Goal: Information Seeking & Learning: Learn about a topic

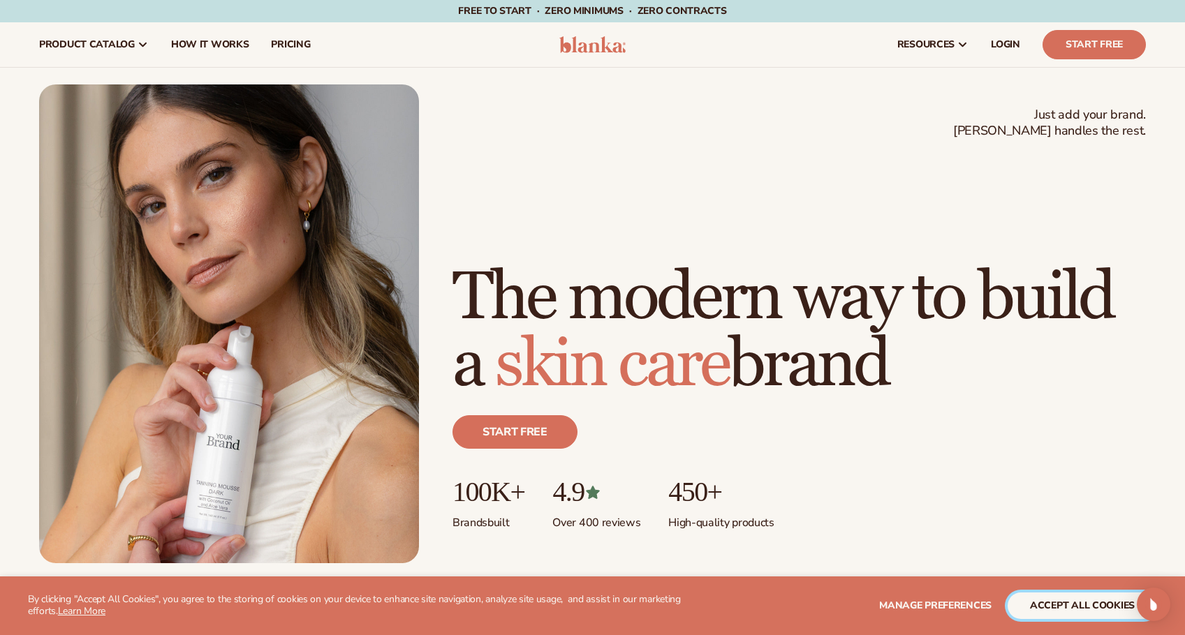
click at [1060, 608] on button "accept all cookies" at bounding box center [1081, 606] width 149 height 27
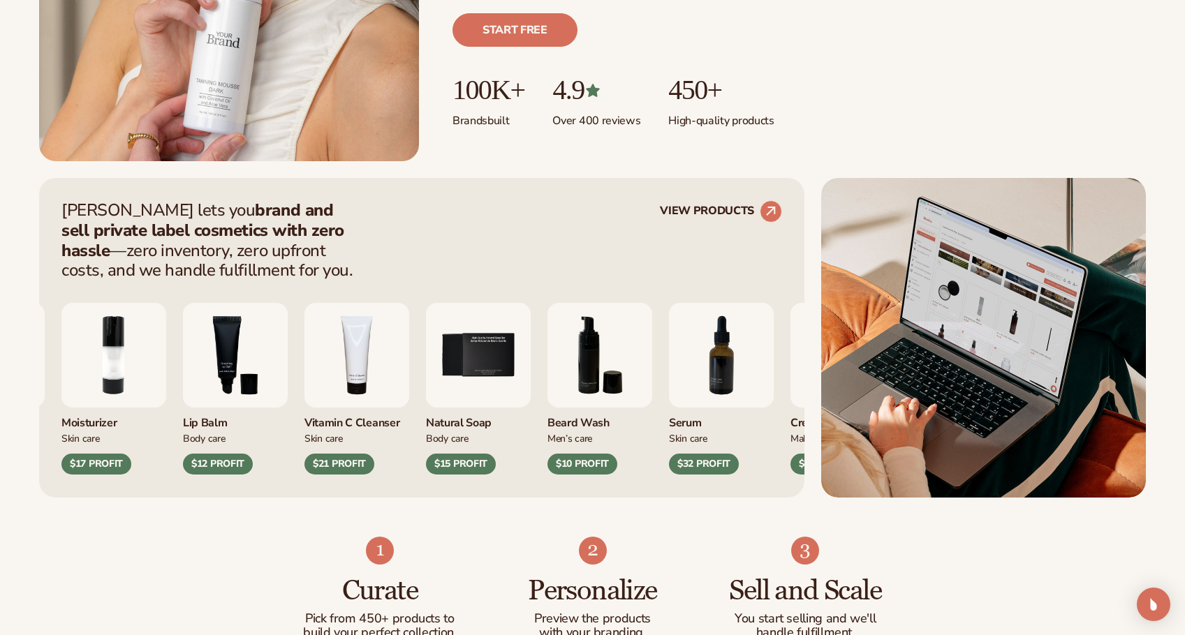
scroll to position [419, 0]
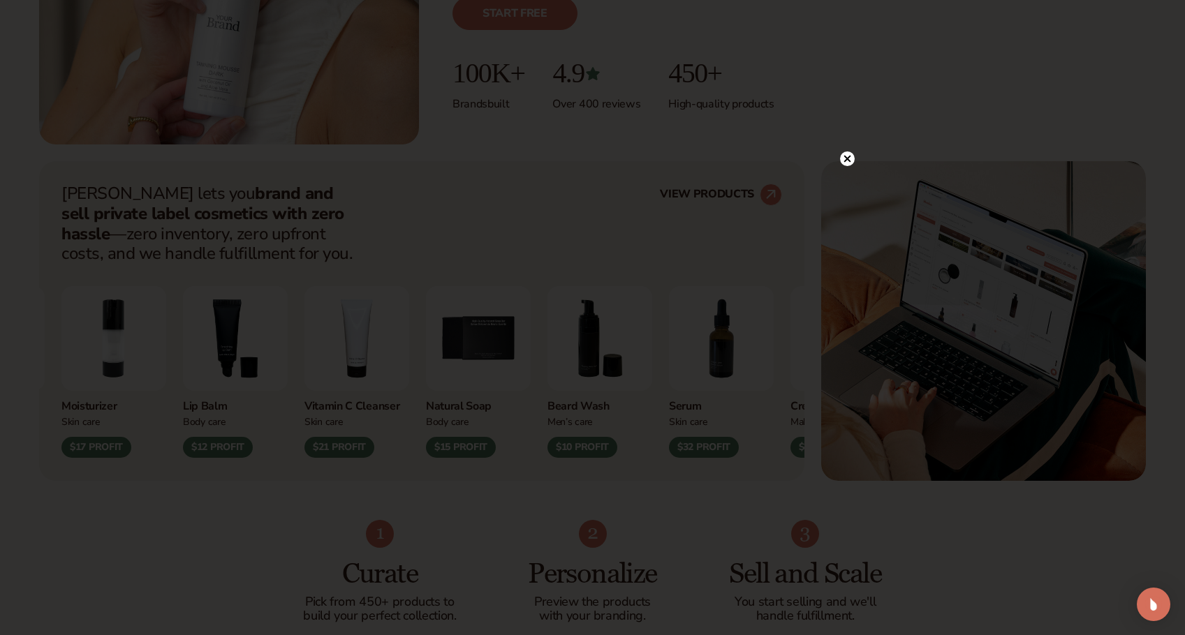
click at [849, 167] on div at bounding box center [847, 158] width 15 height 24
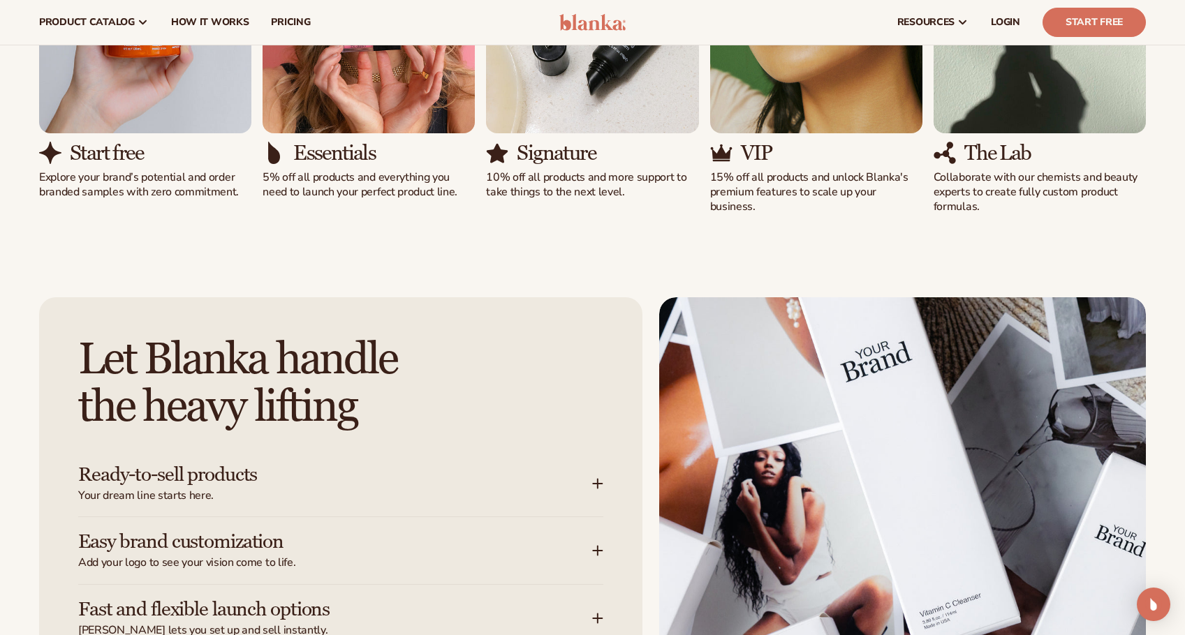
scroll to position [1224, 0]
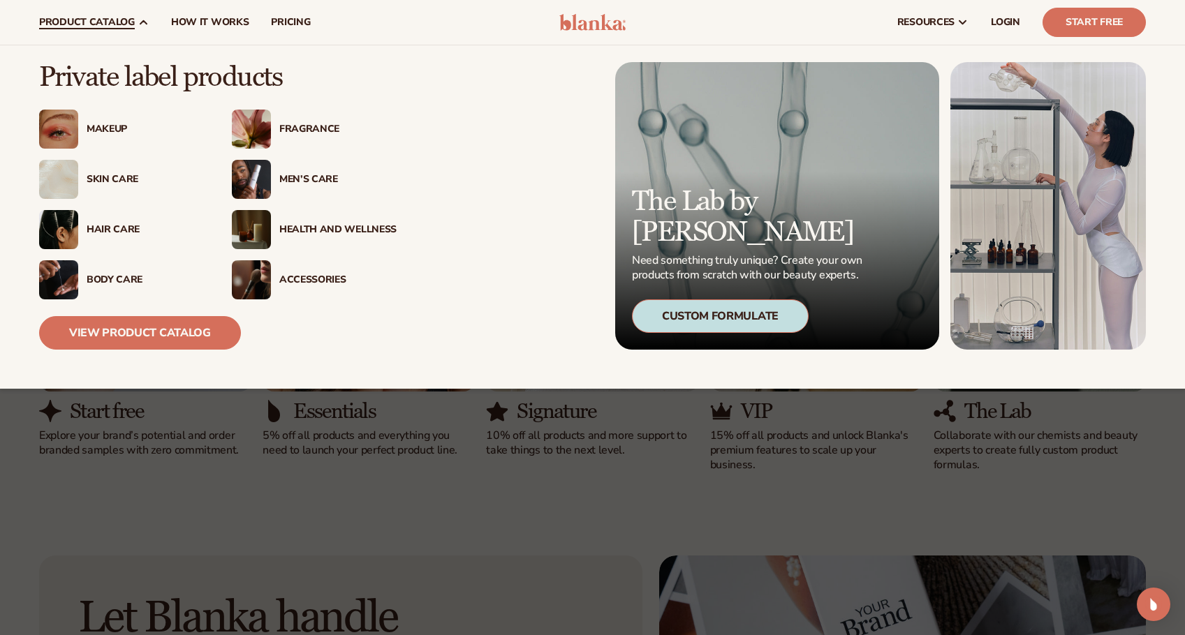
click at [103, 20] on span "product catalog" at bounding box center [87, 22] width 96 height 11
click at [298, 286] on div "Accessories" at bounding box center [314, 279] width 165 height 39
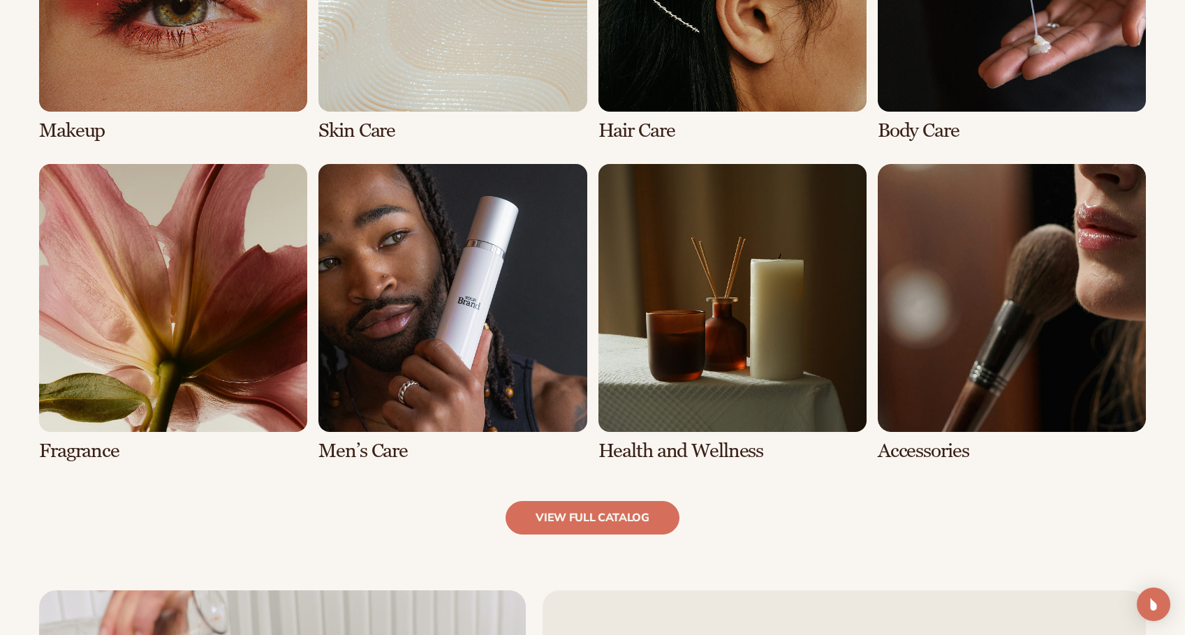
scroll to position [1257, 0]
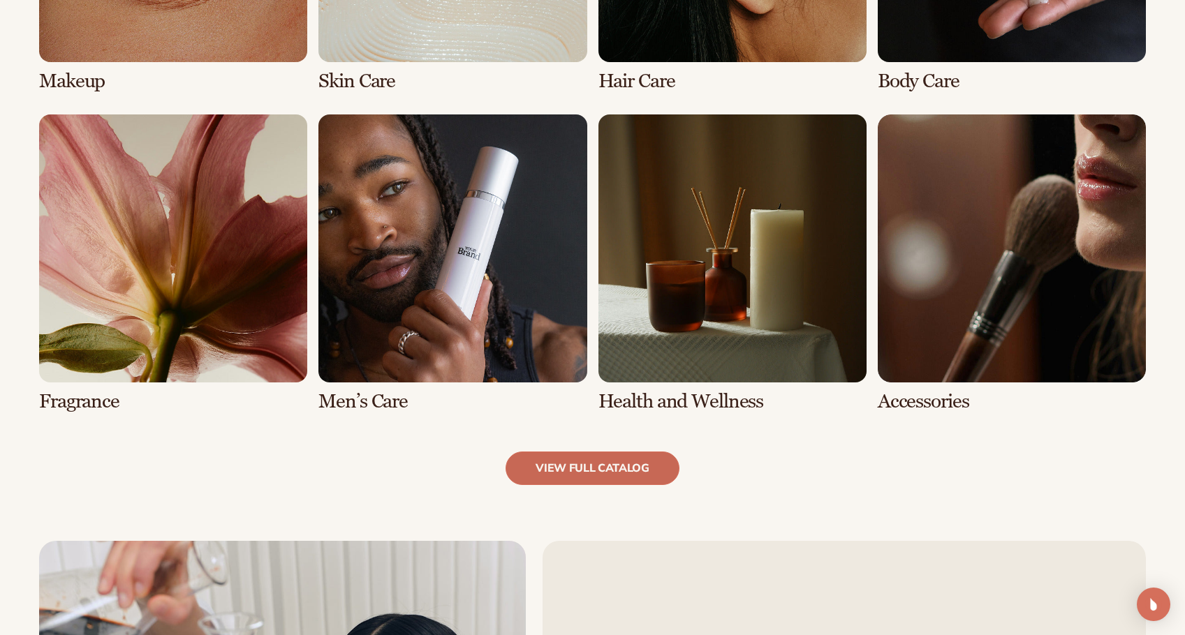
click at [574, 476] on link "view full catalog" at bounding box center [592, 469] width 174 height 34
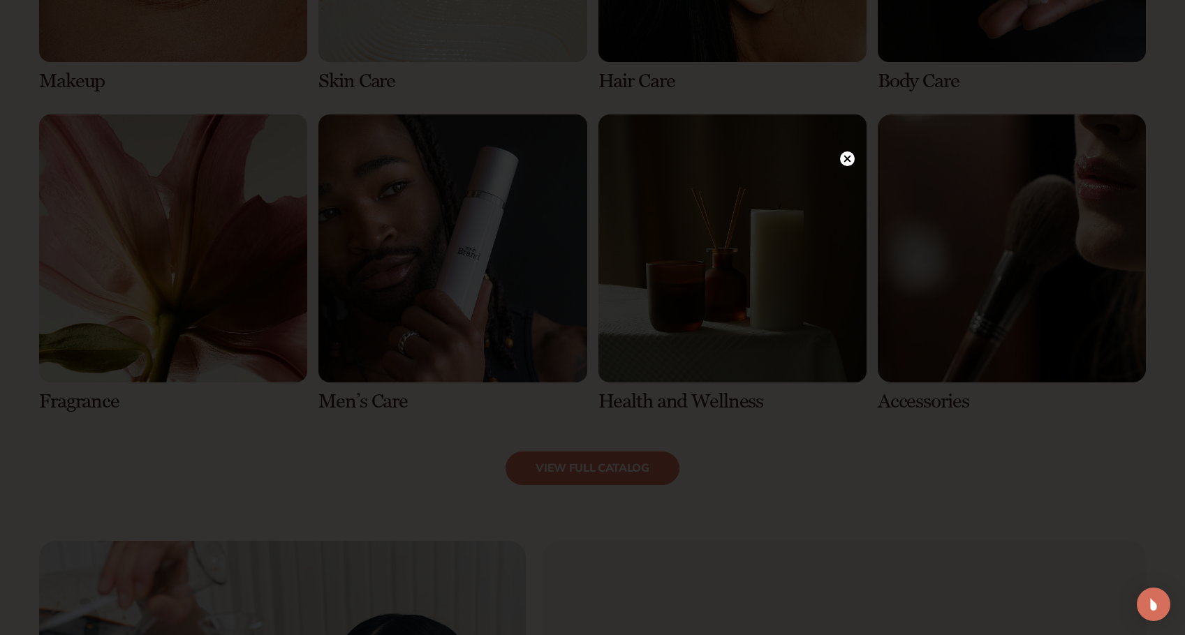
click at [848, 152] on circle at bounding box center [847, 159] width 15 height 15
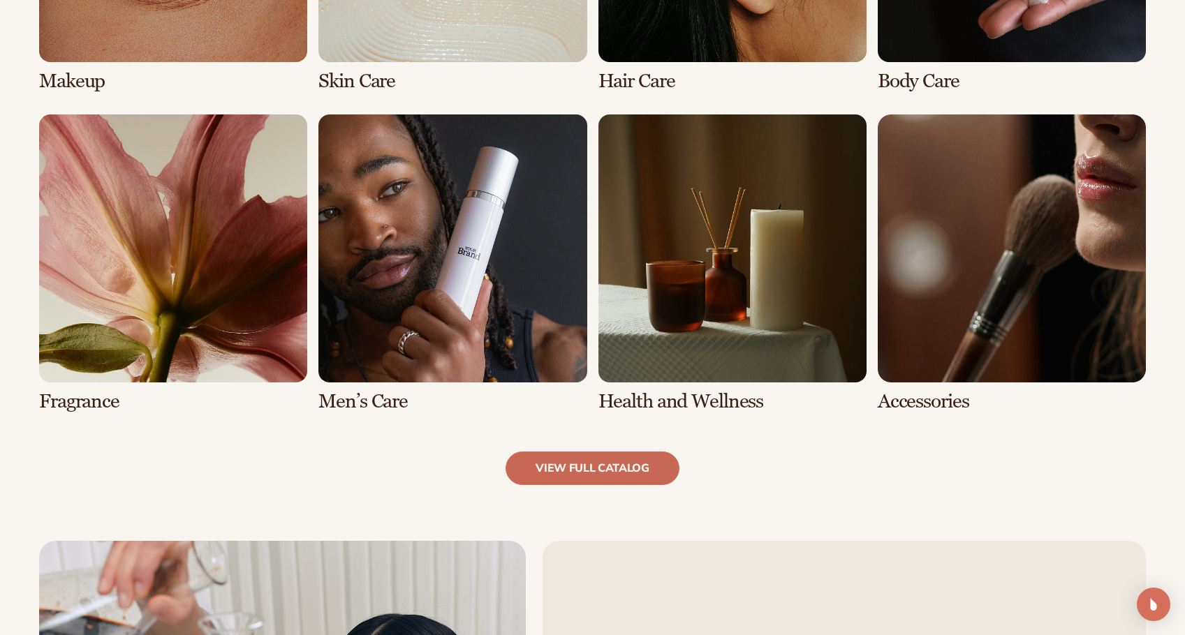
click at [626, 454] on link "view full catalog" at bounding box center [592, 469] width 174 height 34
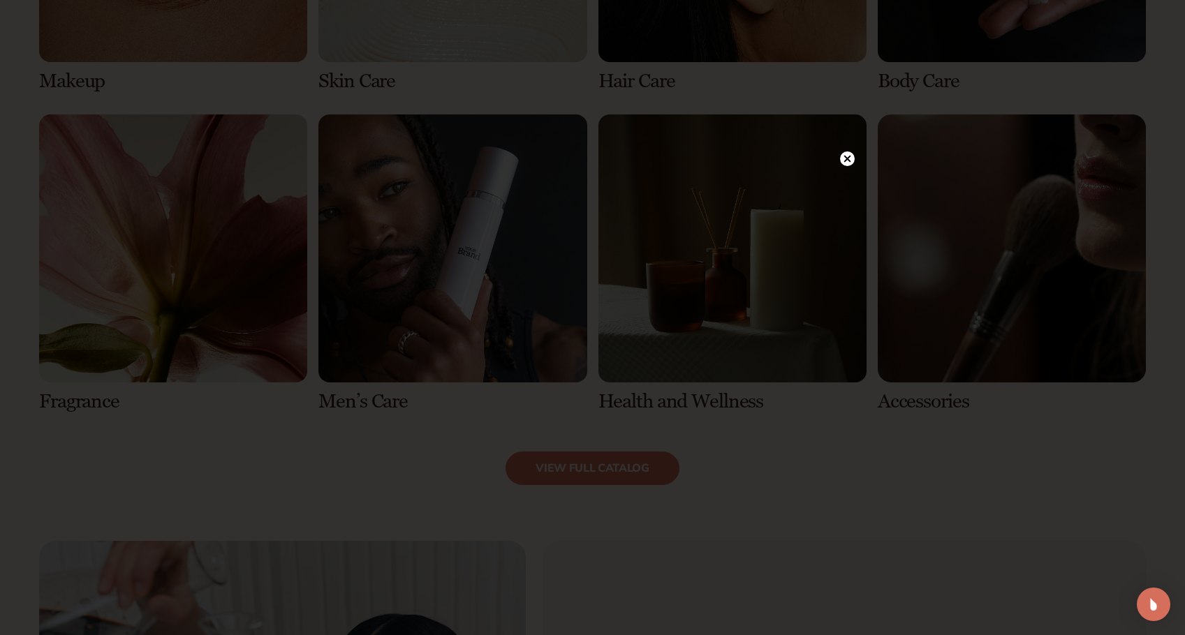
click at [847, 152] on circle at bounding box center [847, 159] width 15 height 15
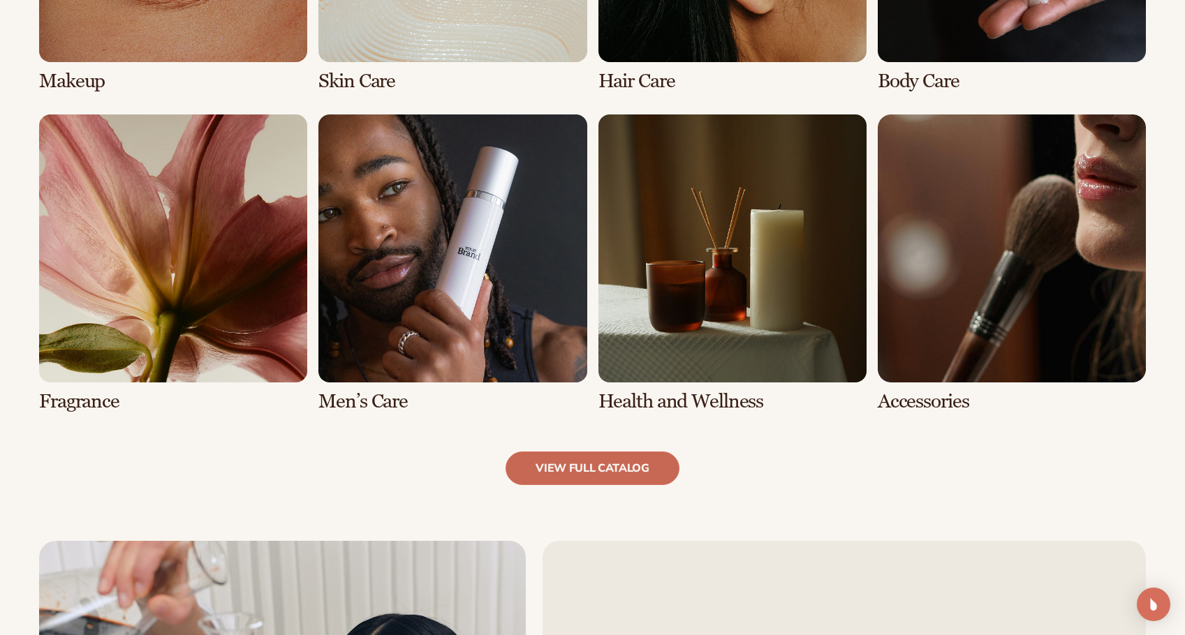
click at [620, 471] on link "view full catalog" at bounding box center [592, 469] width 174 height 34
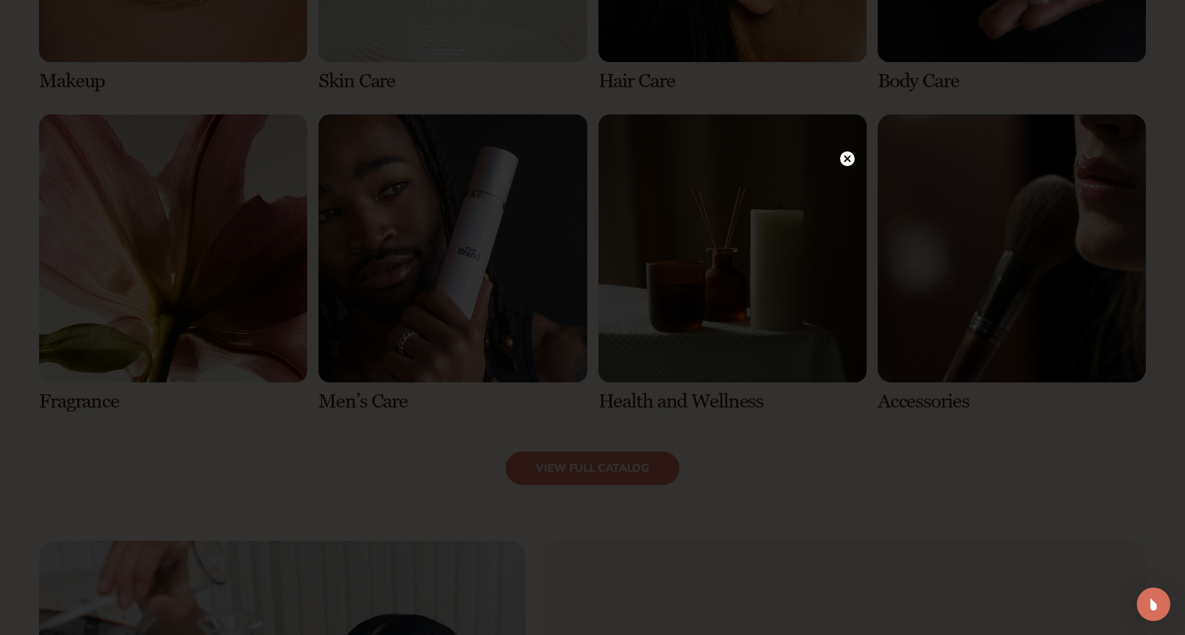
click at [848, 161] on icon at bounding box center [846, 158] width 7 height 7
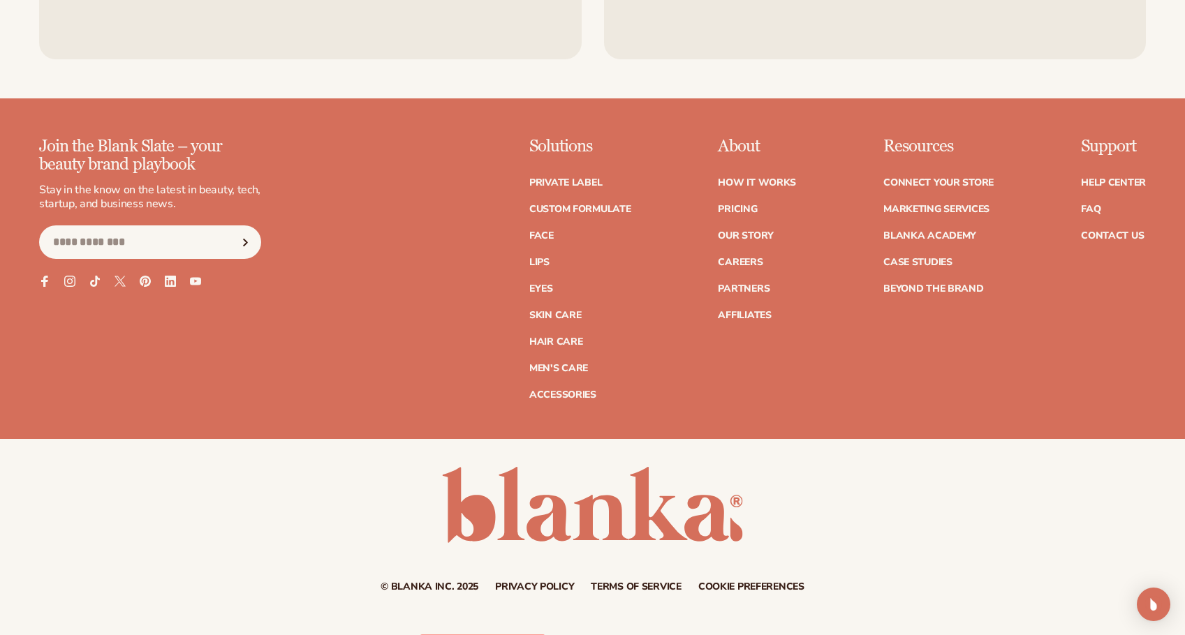
scroll to position [2622, 0]
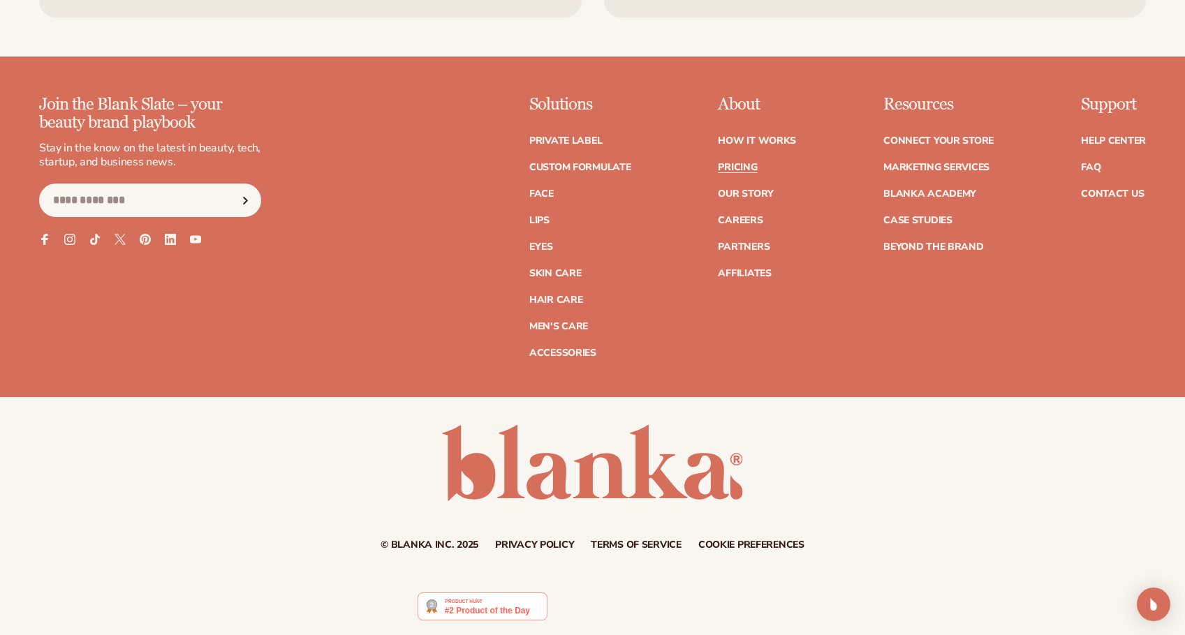
click at [745, 164] on link "Pricing" at bounding box center [737, 168] width 39 height 10
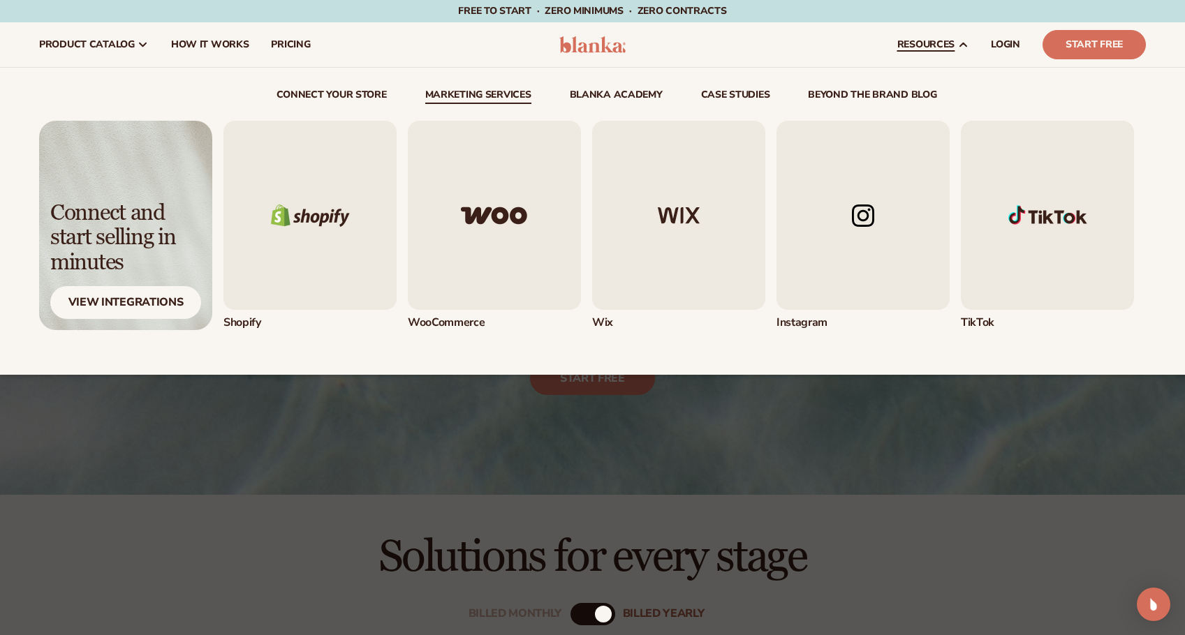
click at [492, 98] on link "Marketing services" at bounding box center [478, 97] width 106 height 14
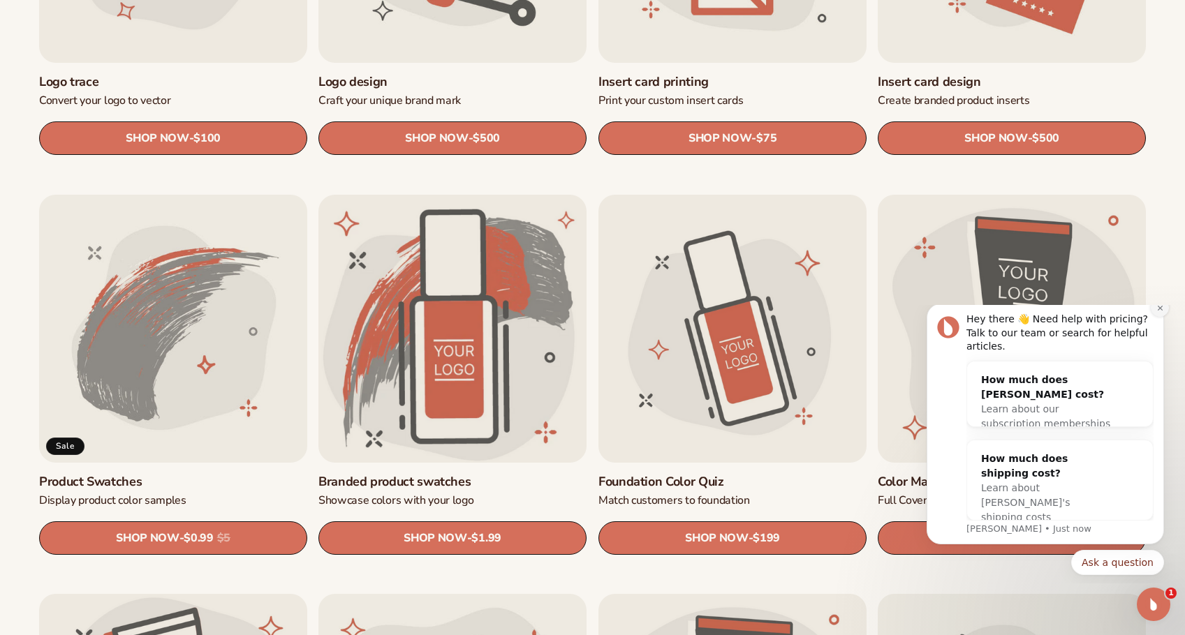
click at [1155, 316] on button "Dismiss notification" at bounding box center [1160, 308] width 18 height 18
